Goal: Transaction & Acquisition: Purchase product/service

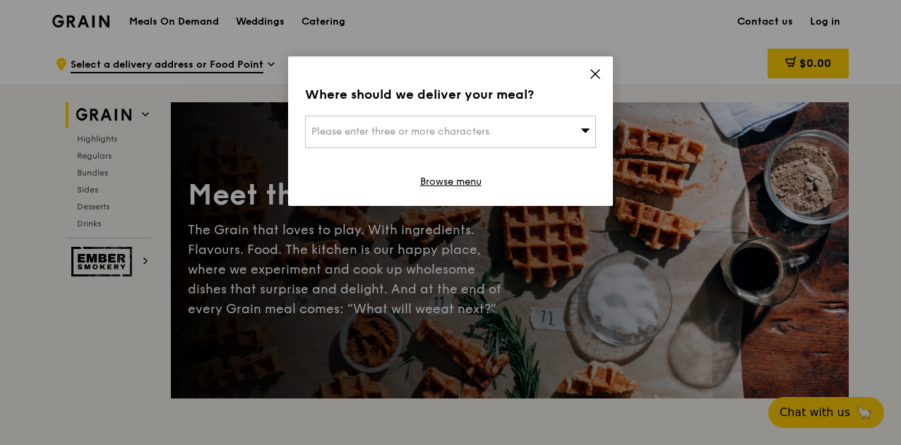
click at [592, 77] on icon at bounding box center [595, 74] width 8 height 8
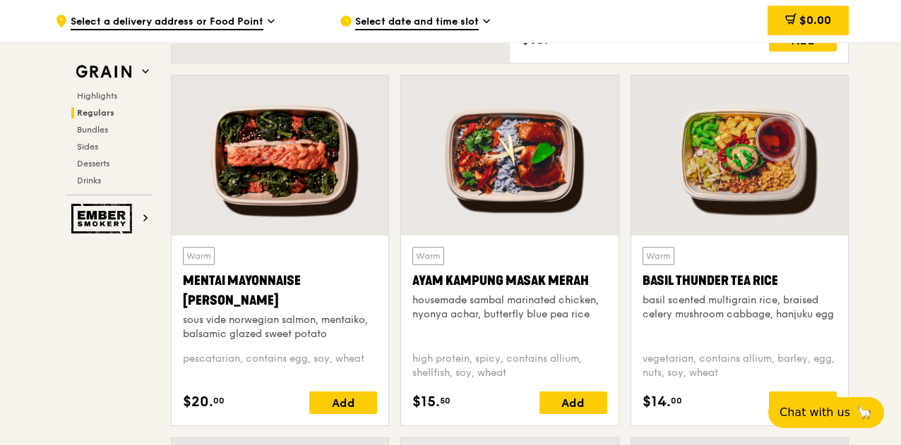
scroll to position [1243, 0]
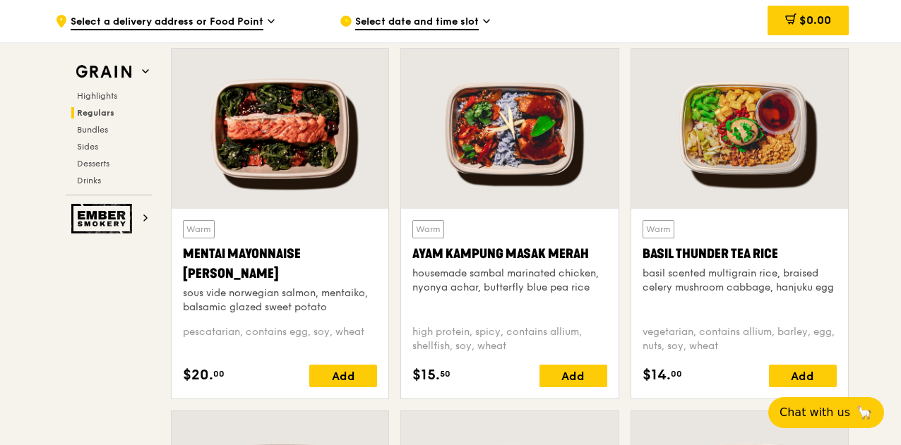
drag, startPoint x: 171, startPoint y: 253, endPoint x: 233, endPoint y: 264, distance: 63.0
click at [233, 264] on div "Warm Mentai Mayonnaise Aburi Salmon sous vide norwegian salmon, mentaiko, balsa…" at bounding box center [280, 304] width 217 height 190
copy div "Mentai Mayonnaise [PERSON_NAME]"
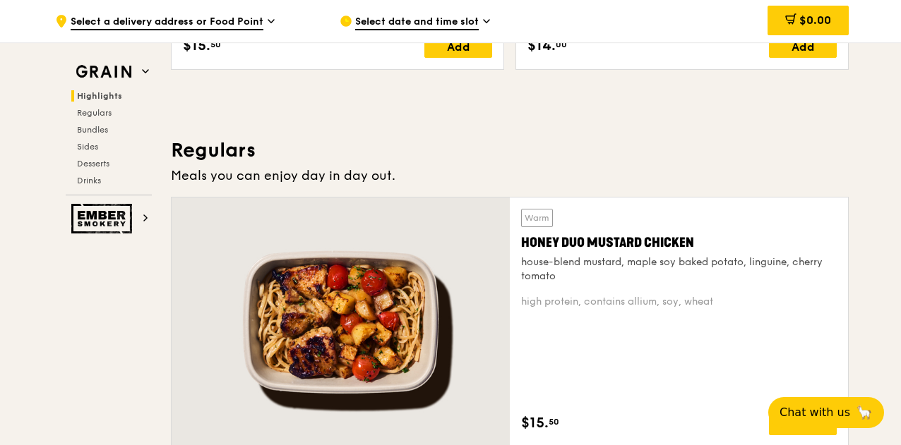
scroll to position [833, 0]
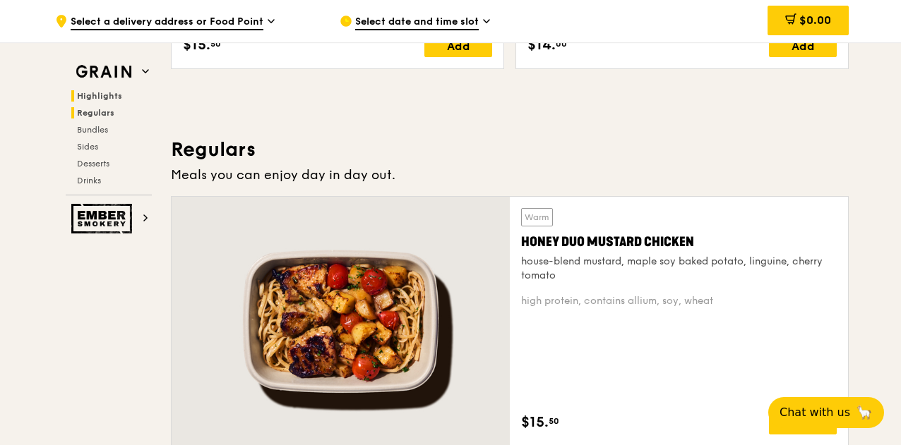
click at [85, 113] on span "Regulars" at bounding box center [95, 113] width 37 height 10
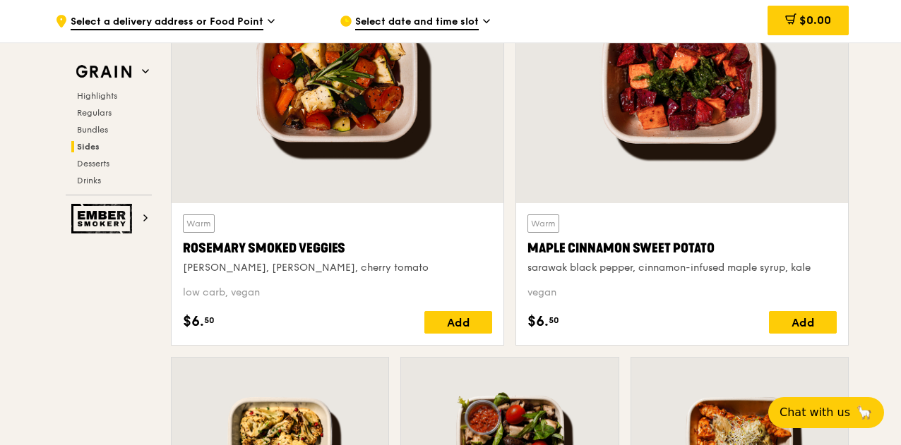
scroll to position [3287, 0]
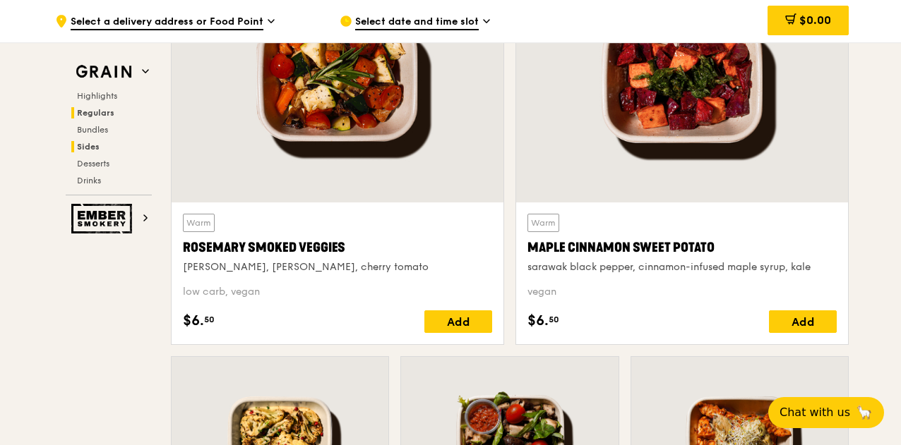
click at [93, 111] on span "Regulars" at bounding box center [95, 113] width 37 height 10
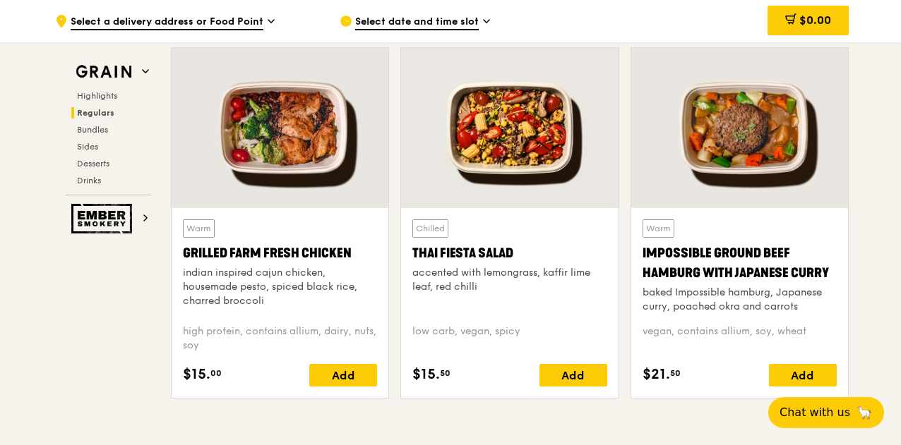
scroll to position [1859, 0]
